Goal: Communication & Community: Answer question/provide support

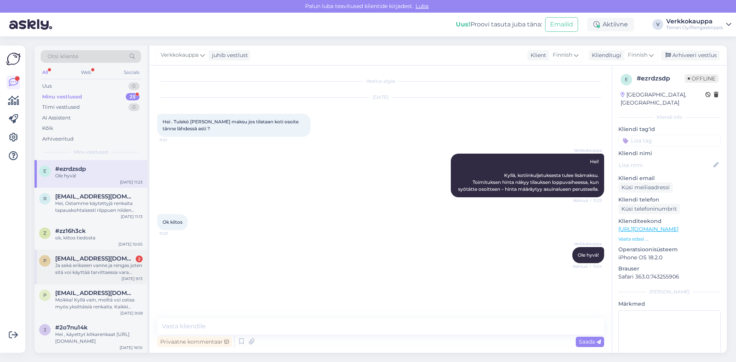
click at [94, 271] on div "Ja sekä erikseen vanne ja rengas joten sitä voi käyttää tarvittaessa vara rengas" at bounding box center [98, 269] width 87 height 14
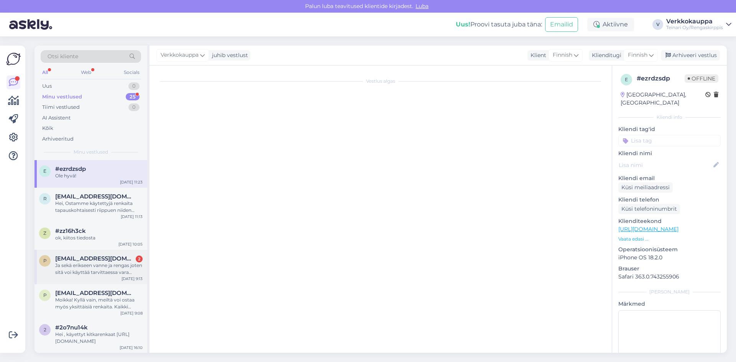
scroll to position [137, 0]
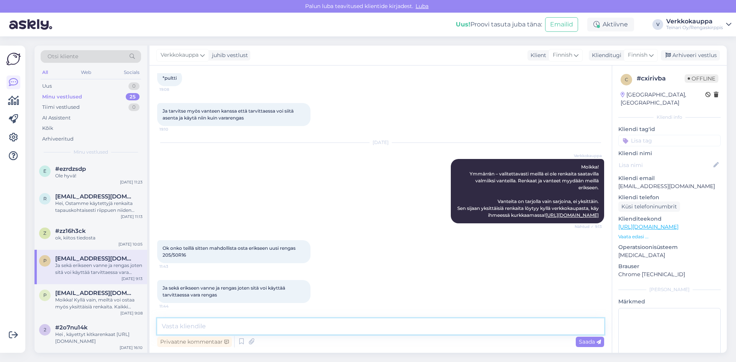
click at [213, 328] on textarea at bounding box center [380, 326] width 447 height 16
type textarea "Vanteita myydään sarjoina, eli 4 kpl. Yksittäisiä"
drag, startPoint x: 490, startPoint y: 173, endPoint x: 594, endPoint y: 172, distance: 104.2
click at [594, 172] on div "Verkkokauppa Moikka! Ymmärrän – valitettavasti meillä ei ole renkaita saatavill…" at bounding box center [527, 191] width 153 height 64
copy span "Vanteita on tarjolla vain sarjoina, ei yksittäin."
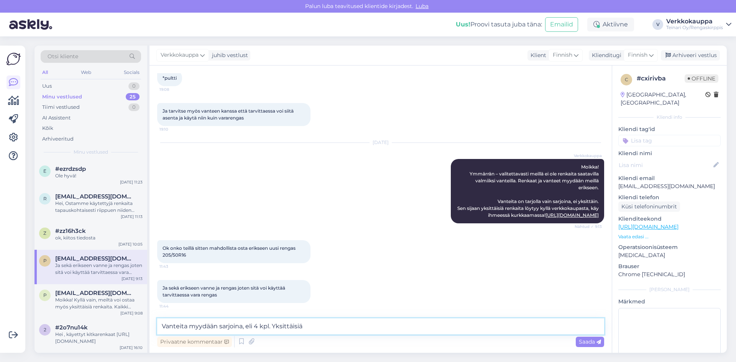
drag, startPoint x: 311, startPoint y: 324, endPoint x: 158, endPoint y: 327, distance: 153.7
click at [153, 328] on div "Vestlus algas [DATE] Tarvitse 1 kesärengas 205/50R16 19:07 Pultijako 4×100 eli …" at bounding box center [380, 209] width 462 height 287
paste textarea "Vanteita on tarjolla vain sarjoina, ei yksittäin."
type textarea "Vanteita on tarjolla vain sarjoina, ei yksittäin."
click at [583, 341] on span "Saada" at bounding box center [590, 341] width 22 height 7
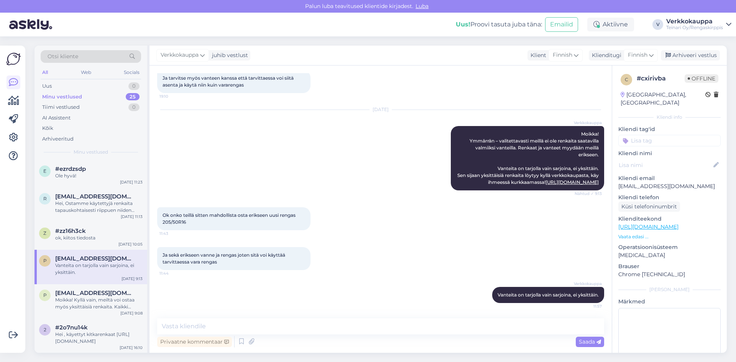
scroll to position [170, 0]
click at [193, 329] on textarea at bounding box center [380, 326] width 447 height 16
paste textarea "[URL][DOMAIN_NAME]"
type textarea "Uusi kesärengas [URL][DOMAIN_NAME]"
click at [582, 341] on span "Saada" at bounding box center [590, 341] width 22 height 7
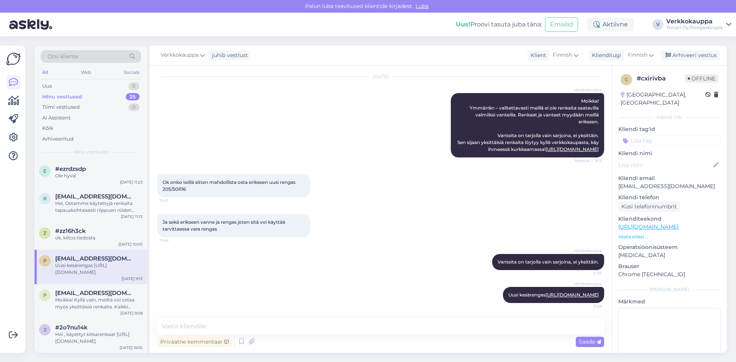
scroll to position [172, 0]
